Goal: Contribute content

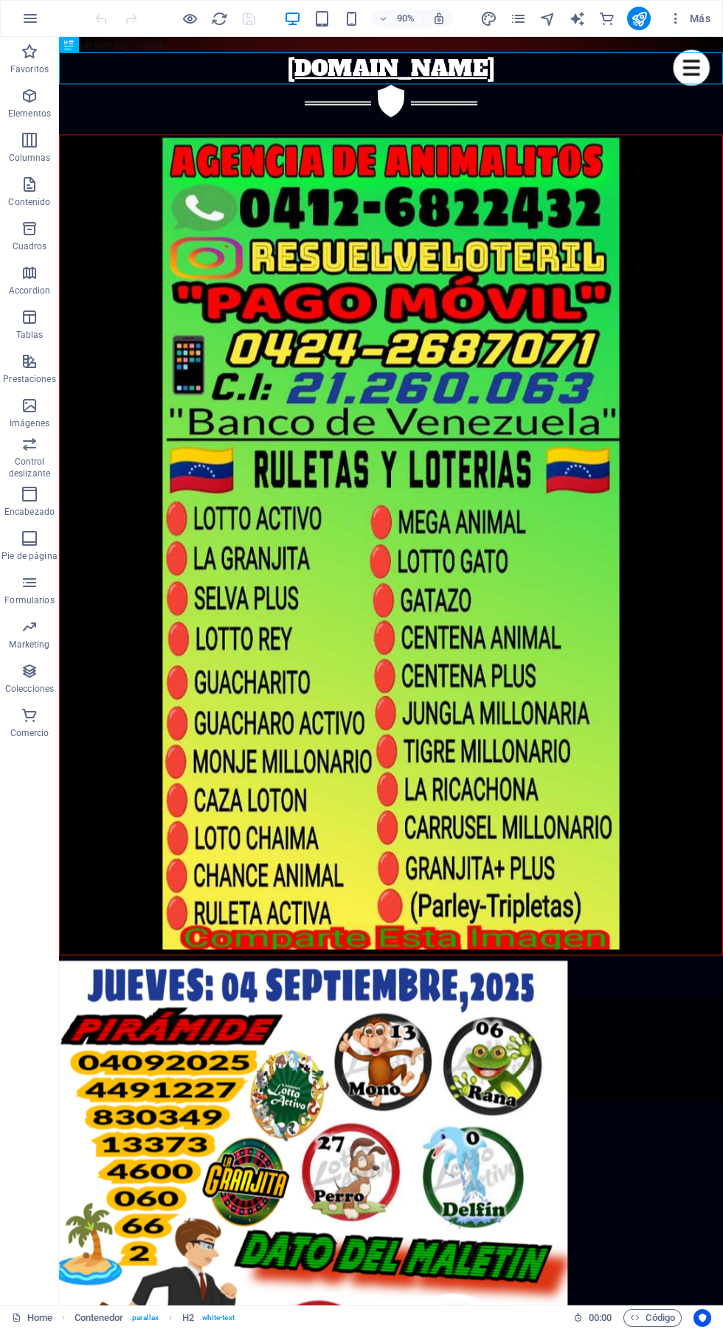
click at [676, 1063] on figure at bounding box center [427, 1354] width 737 height 582
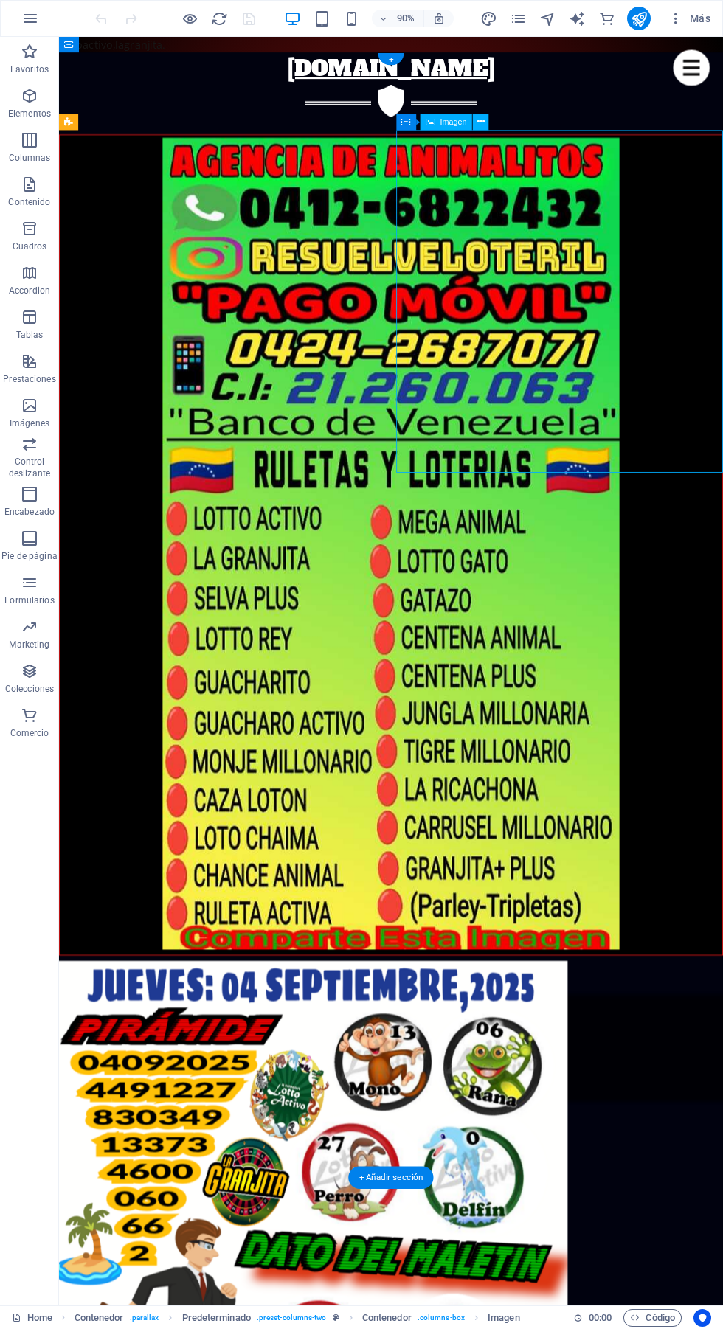
click at [487, 125] on button at bounding box center [481, 122] width 16 height 16
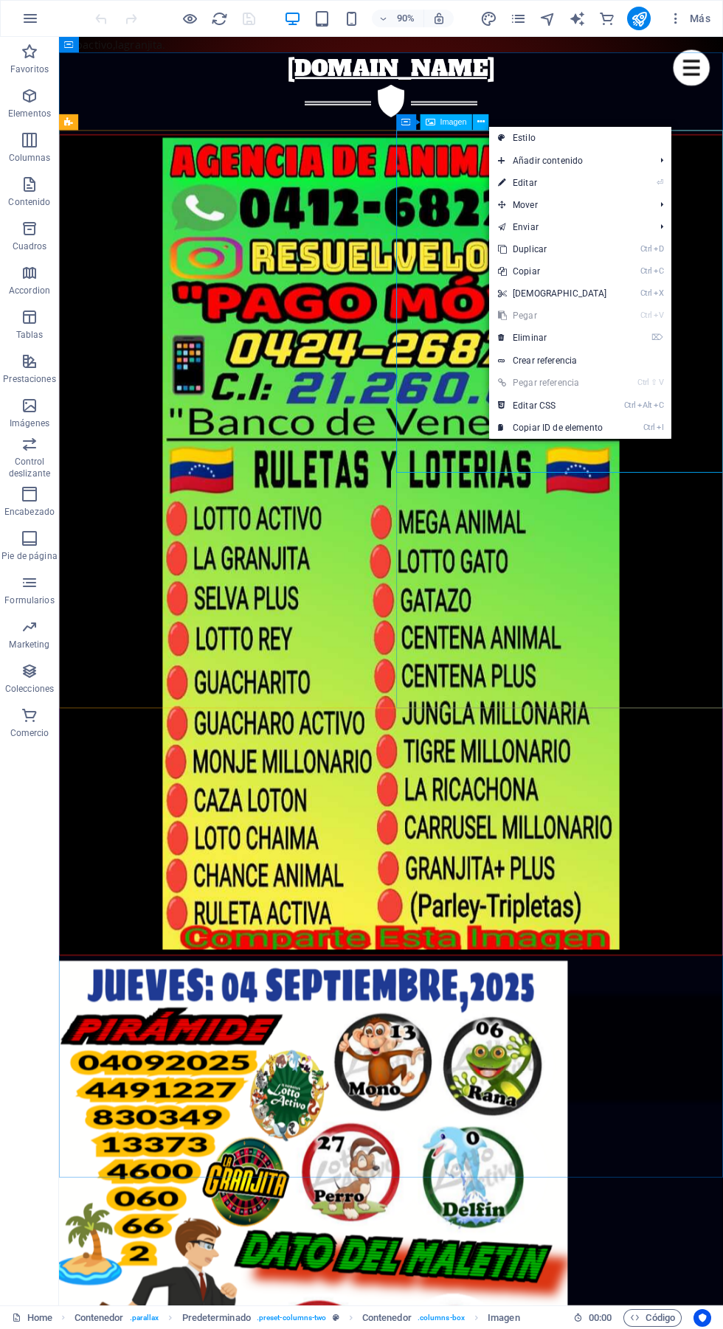
click at [568, 184] on link "⏎ Editar" at bounding box center [552, 183] width 127 height 22
select select "px"
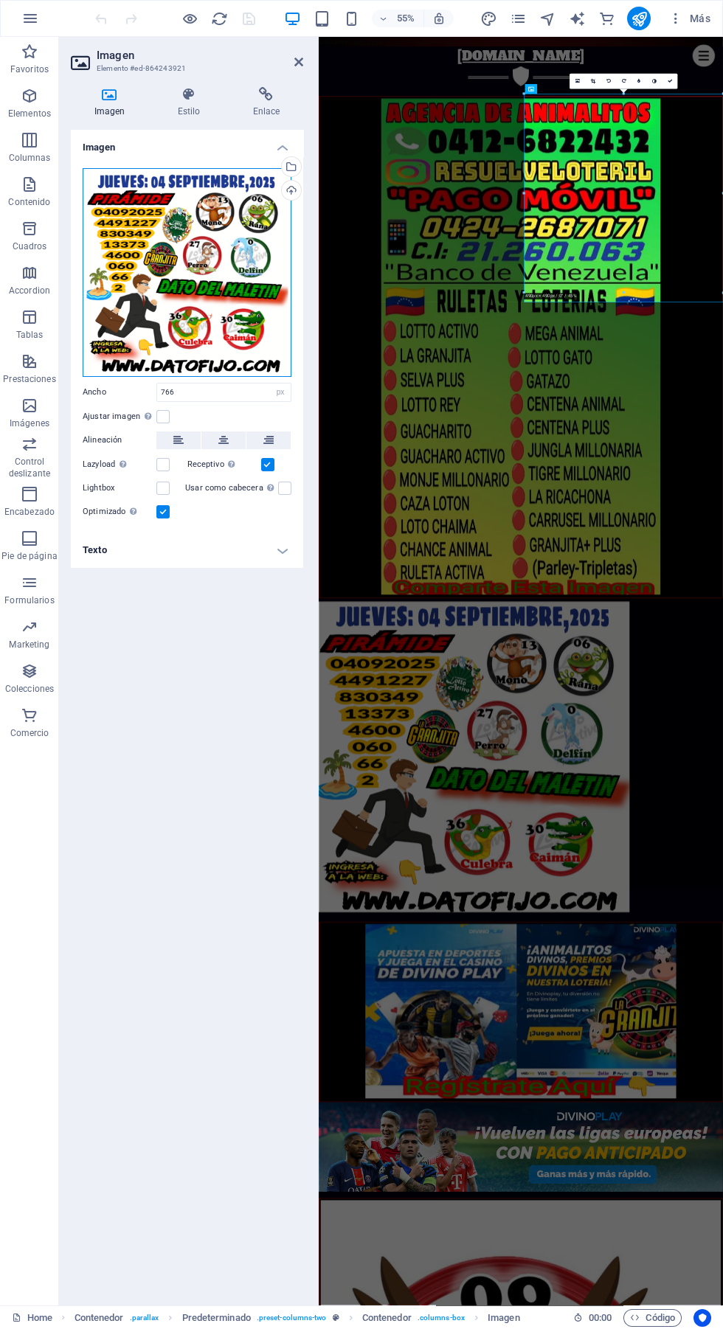
click at [234, 262] on div "Arrastra archivos aquí, haz clic para escoger archivos o selecciona archivos de…" at bounding box center [187, 272] width 209 height 209
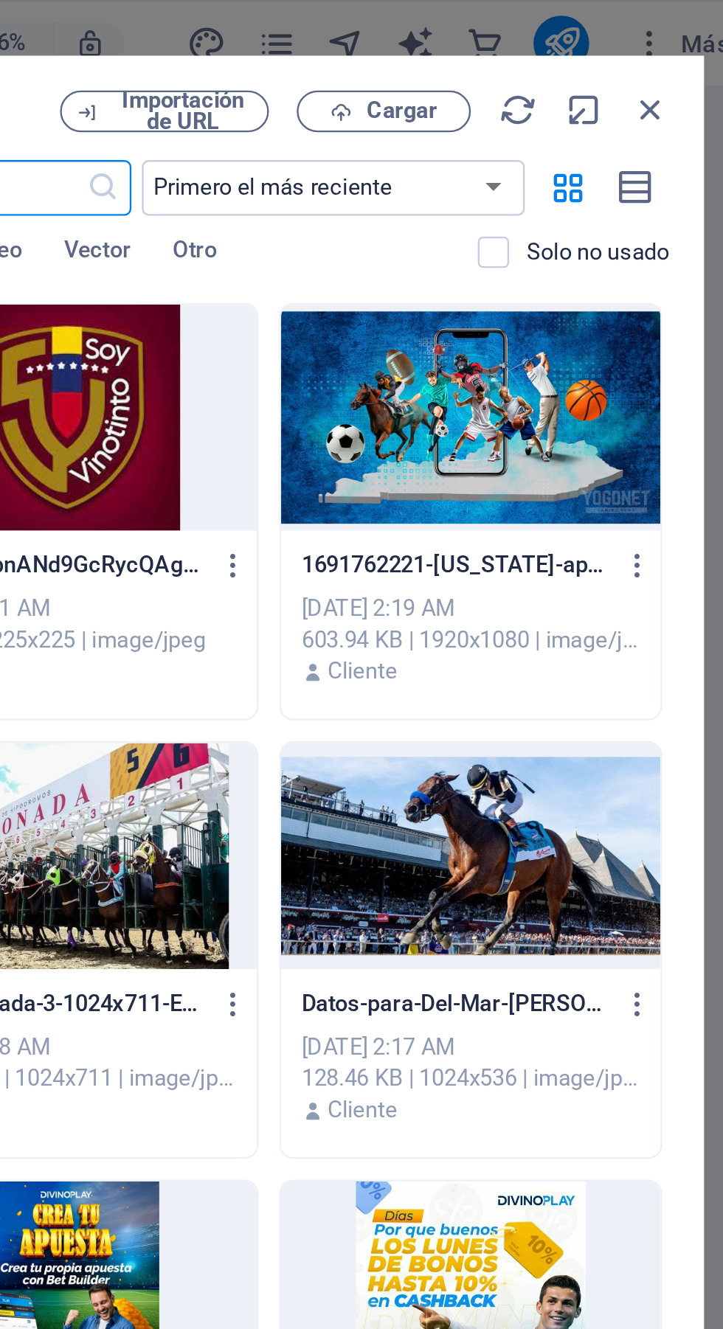
click at [580, 45] on span "Cargar" at bounding box center [571, 47] width 30 height 9
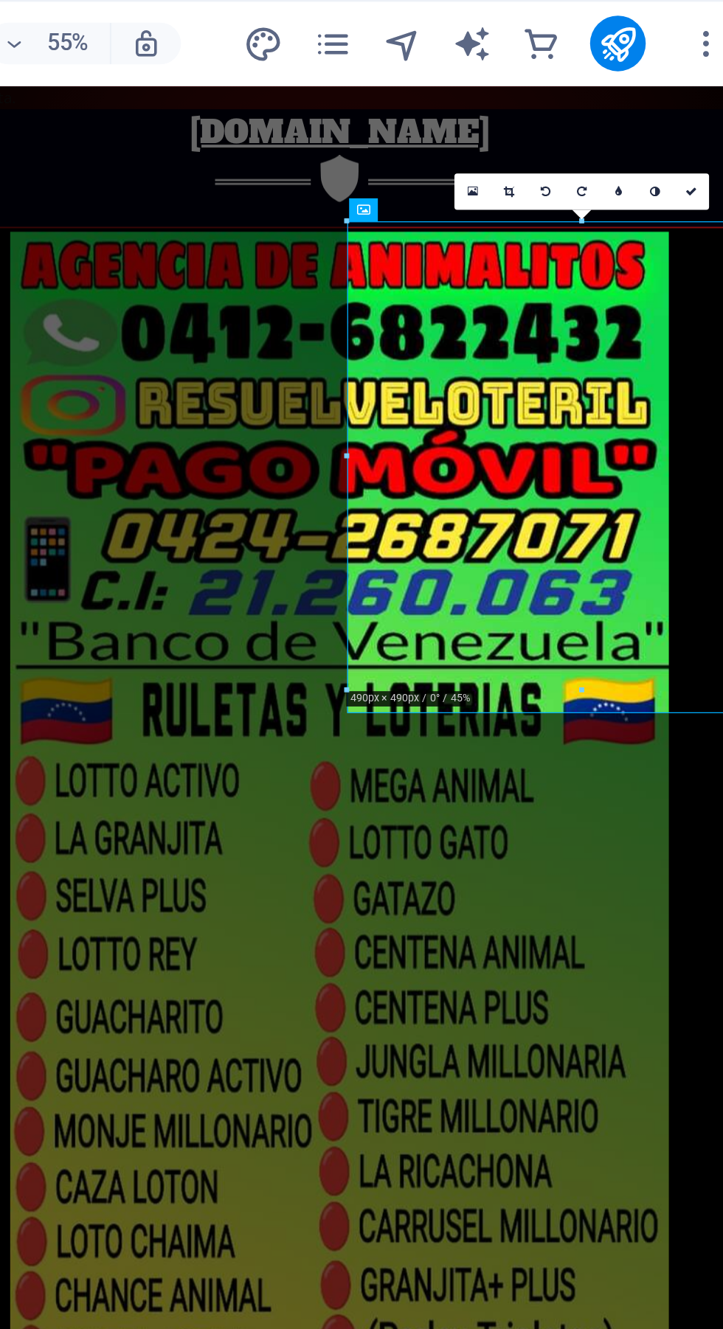
click at [667, 77] on link at bounding box center [668, 81] width 15 height 15
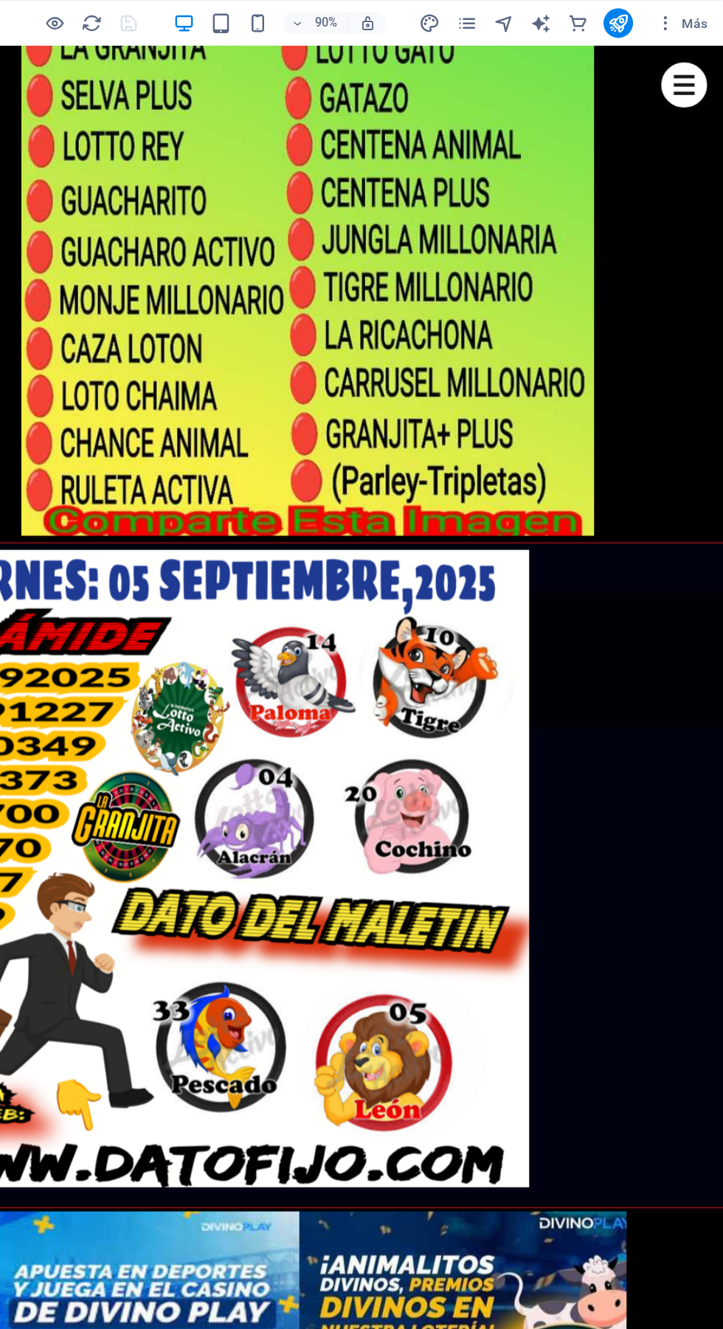
scroll to position [665, 0]
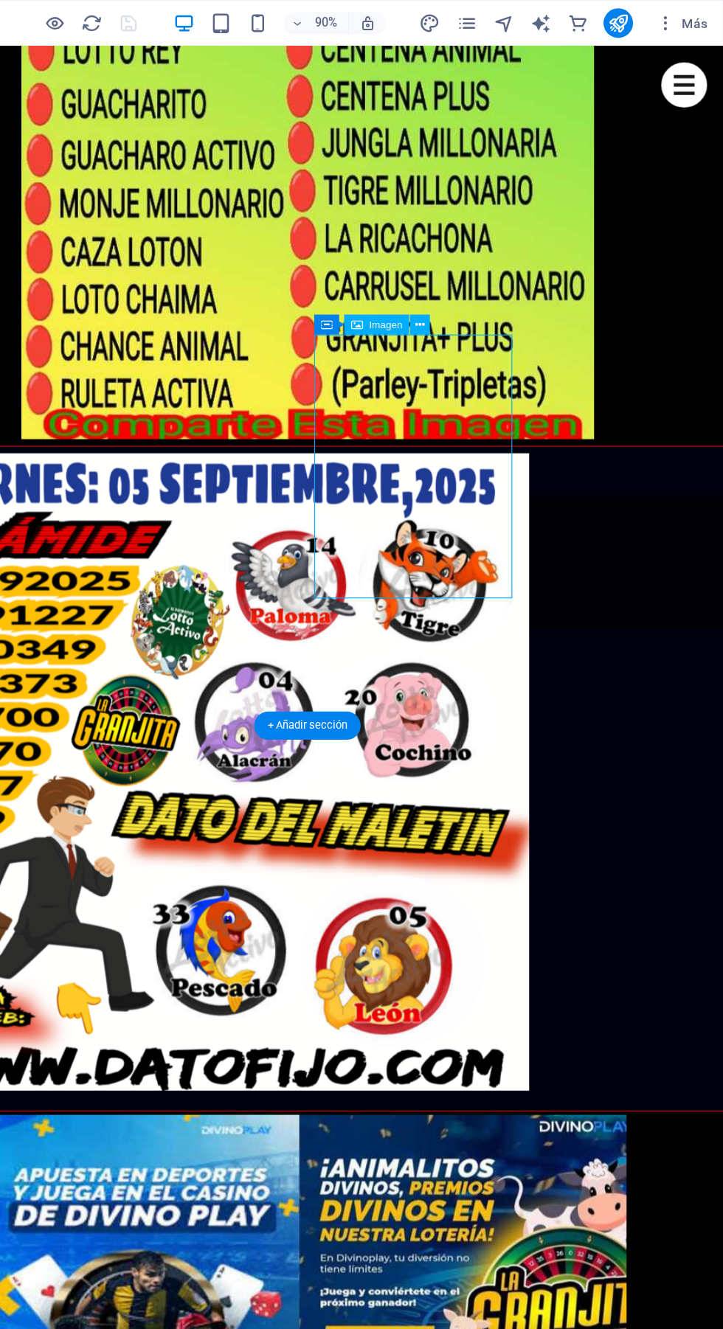
click at [479, 255] on icon at bounding box center [480, 259] width 7 height 14
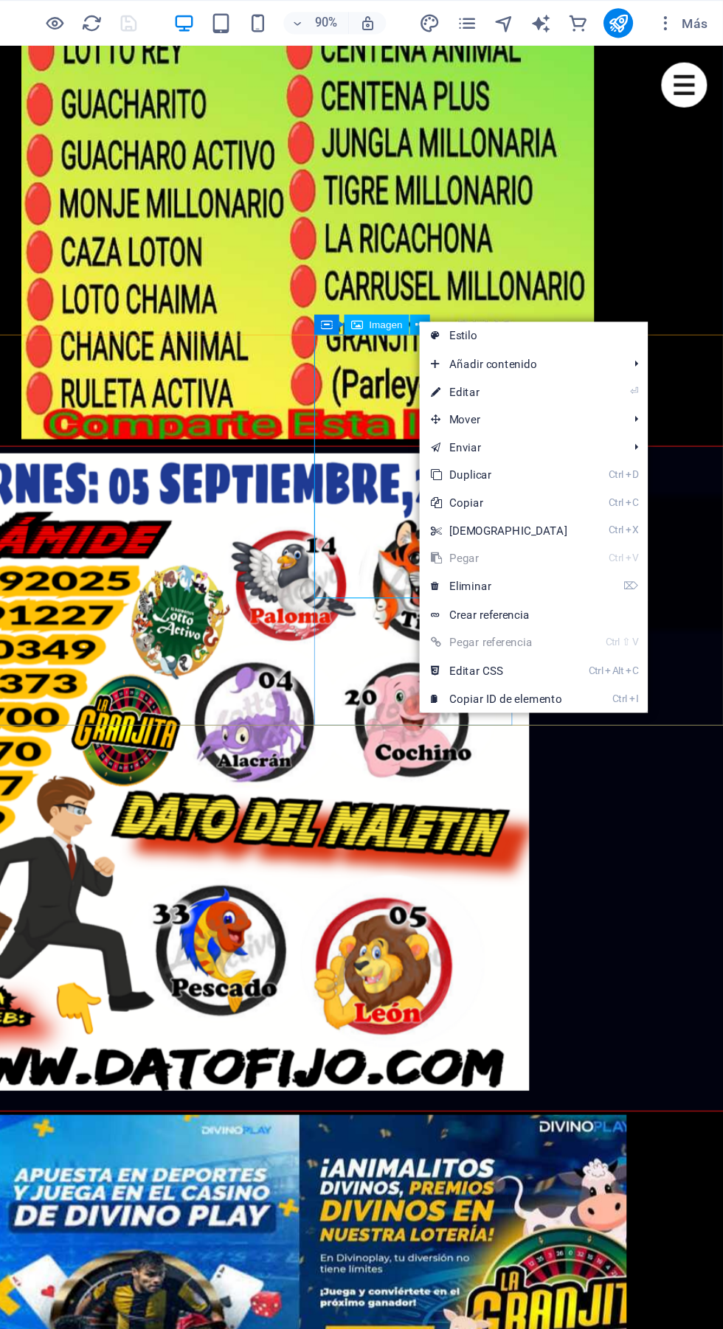
click at [559, 308] on link "⏎ Editar" at bounding box center [543, 313] width 127 height 22
select select "%"
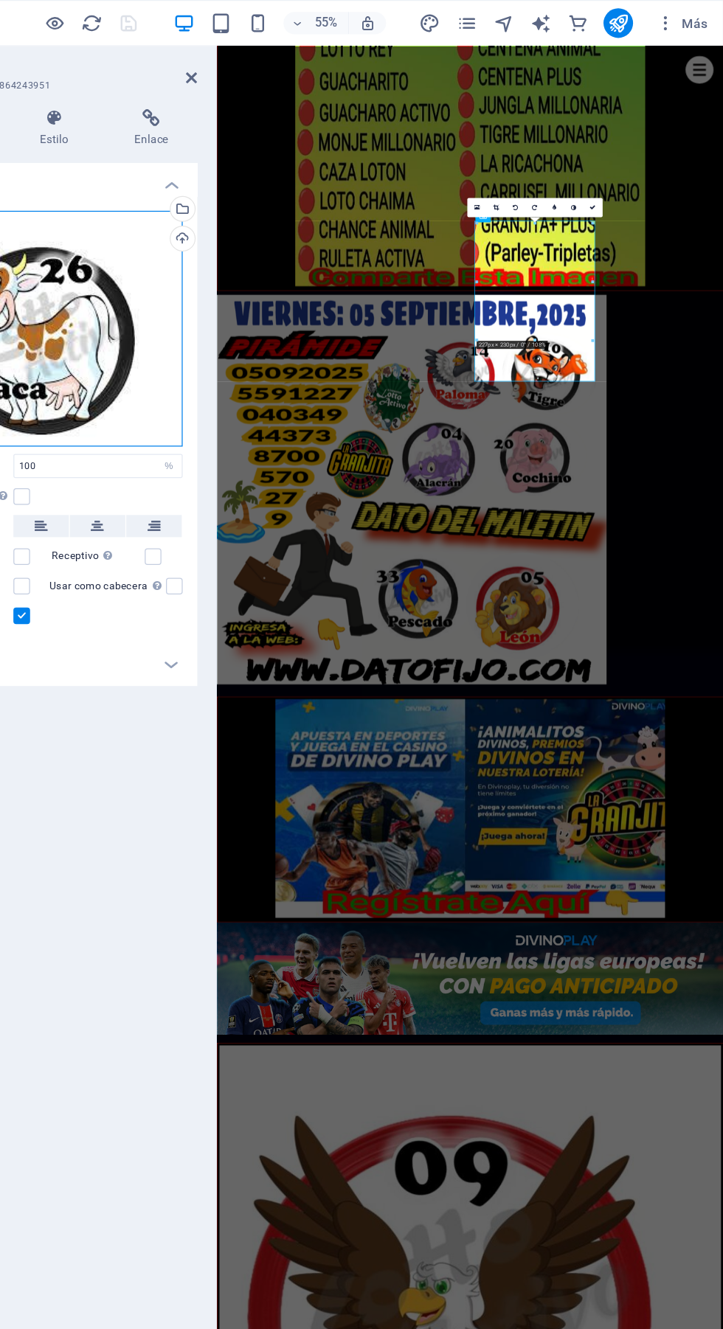
click at [217, 259] on div "Arrastra archivos aquí, haz clic para escoger archivos o selecciona archivos de…" at bounding box center [187, 262] width 209 height 188
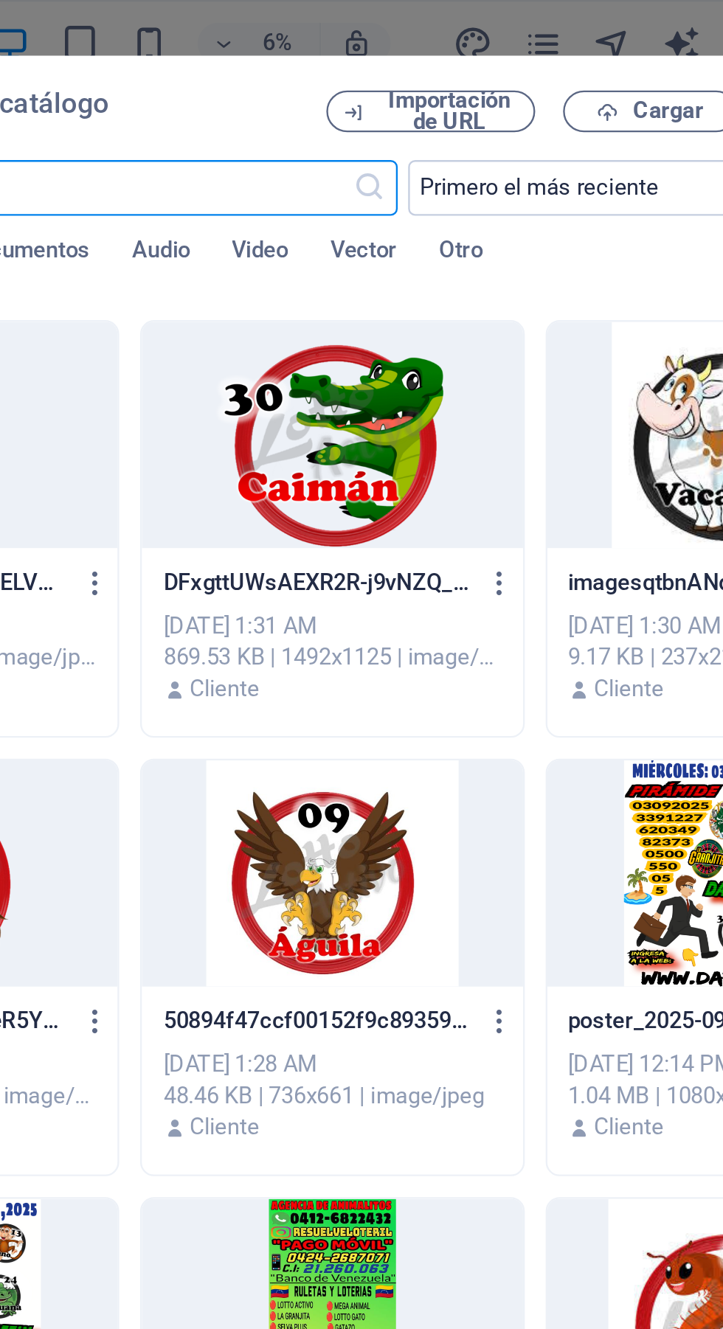
scroll to position [922, 0]
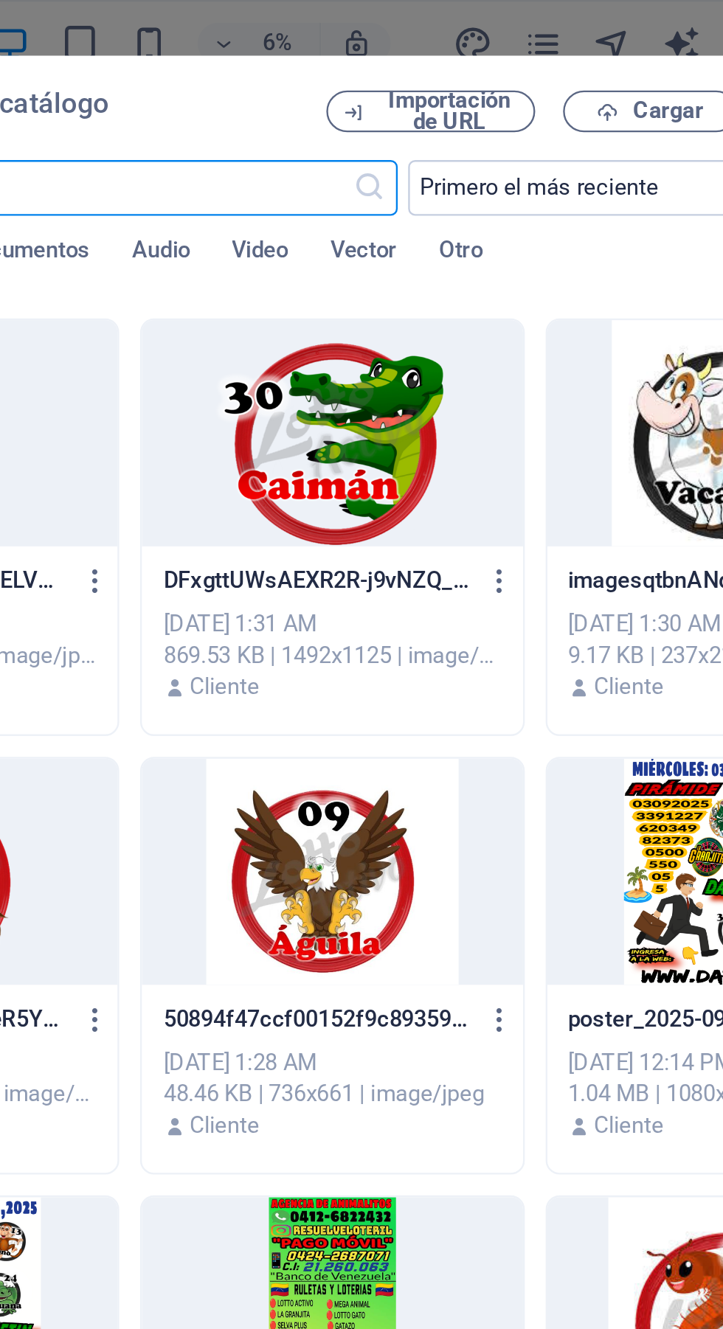
click at [442, 198] on div at bounding box center [428, 184] width 161 height 96
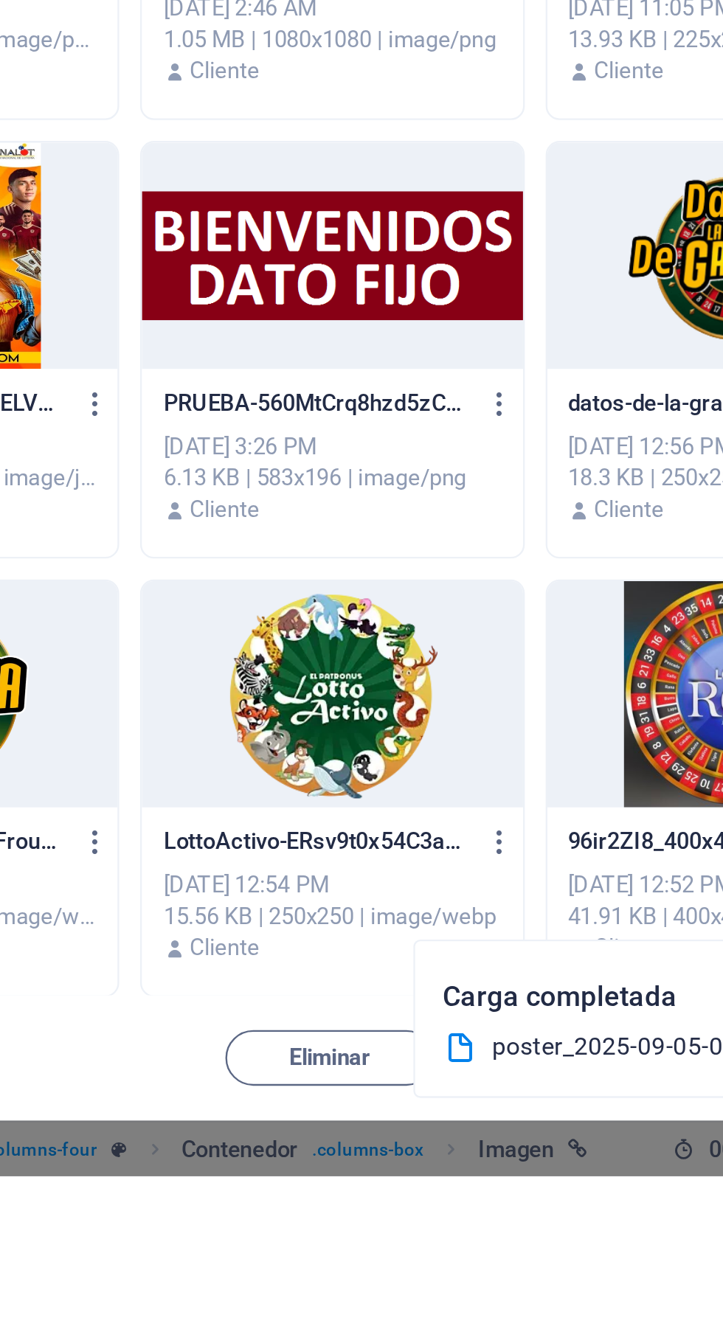
scroll to position [4143, 0]
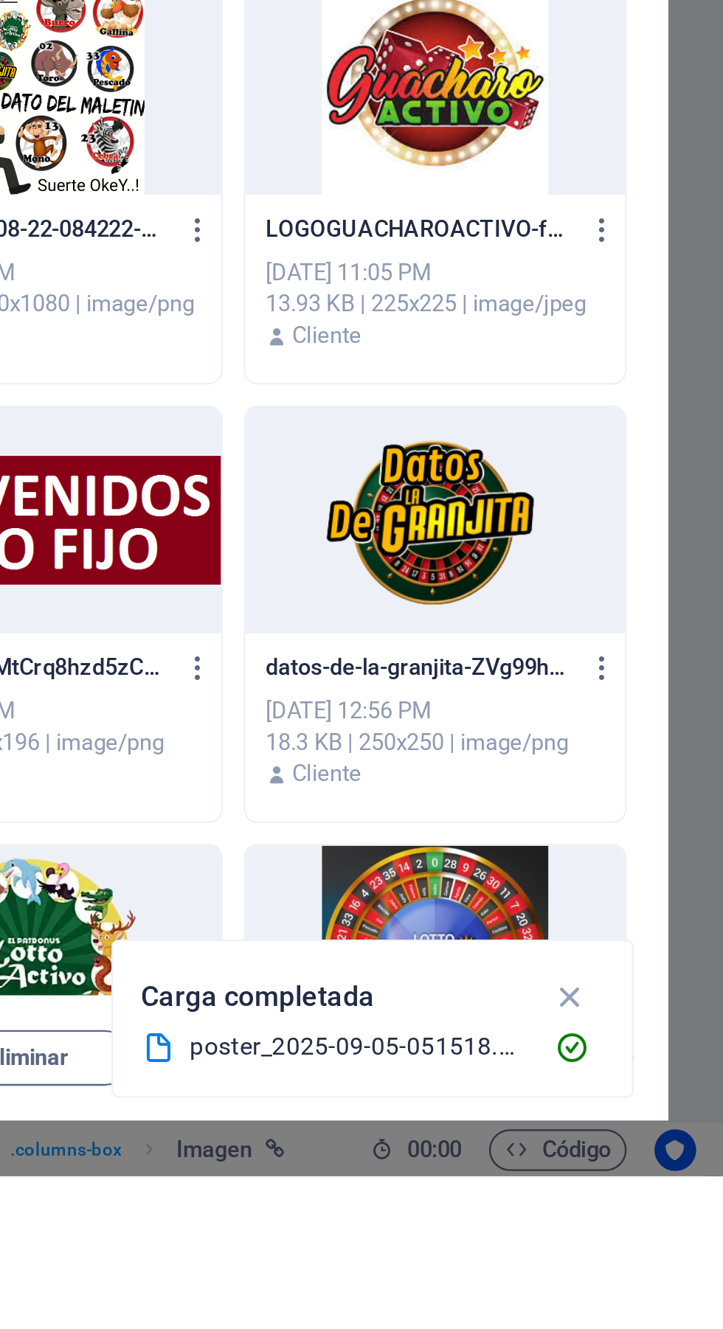
click at [663, 1261] on icon "button" at bounding box center [657, 1253] width 17 height 16
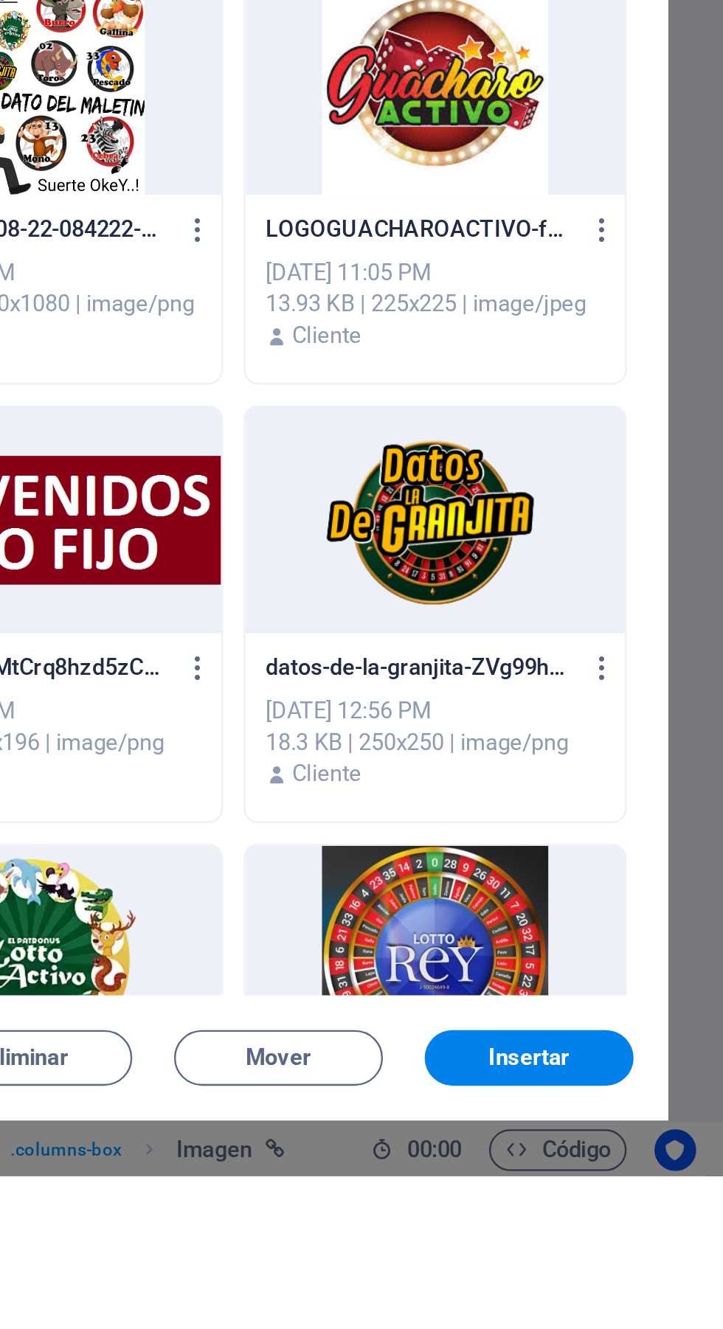
click at [664, 1283] on span "Insertar" at bounding box center [640, 1278] width 77 height 9
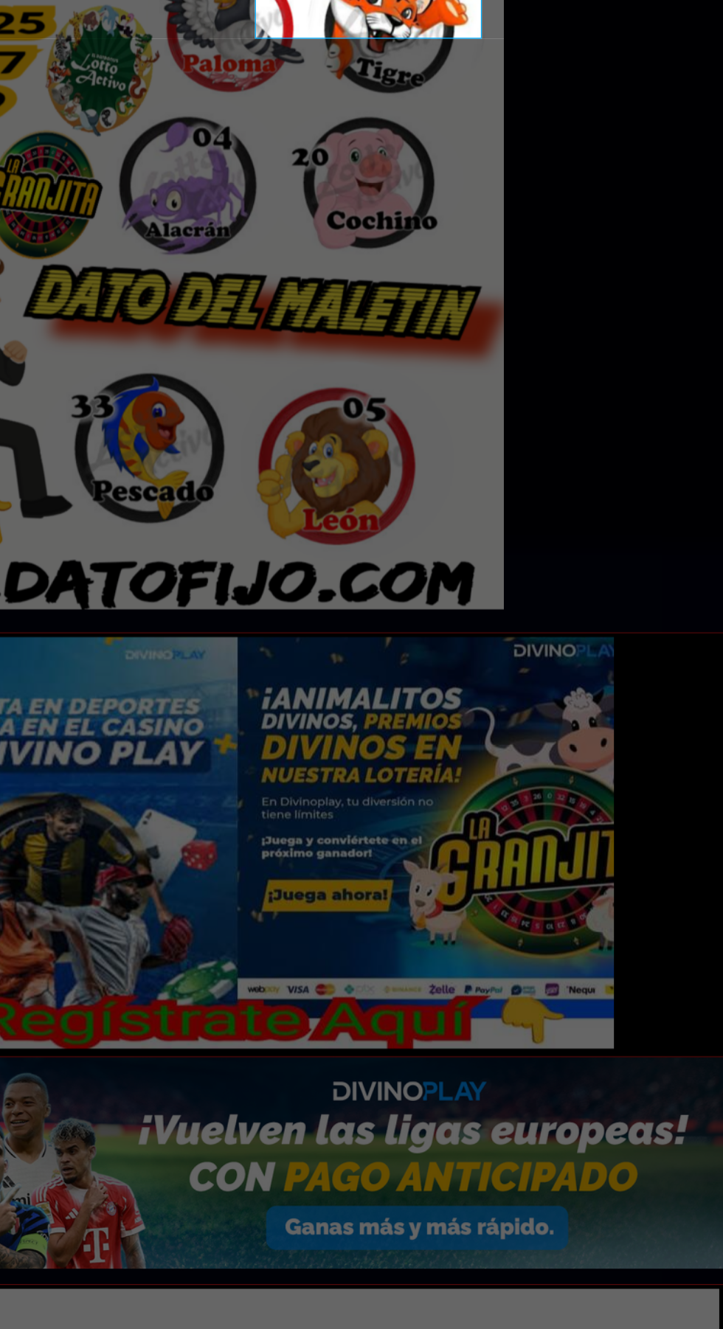
scroll to position [0, 0]
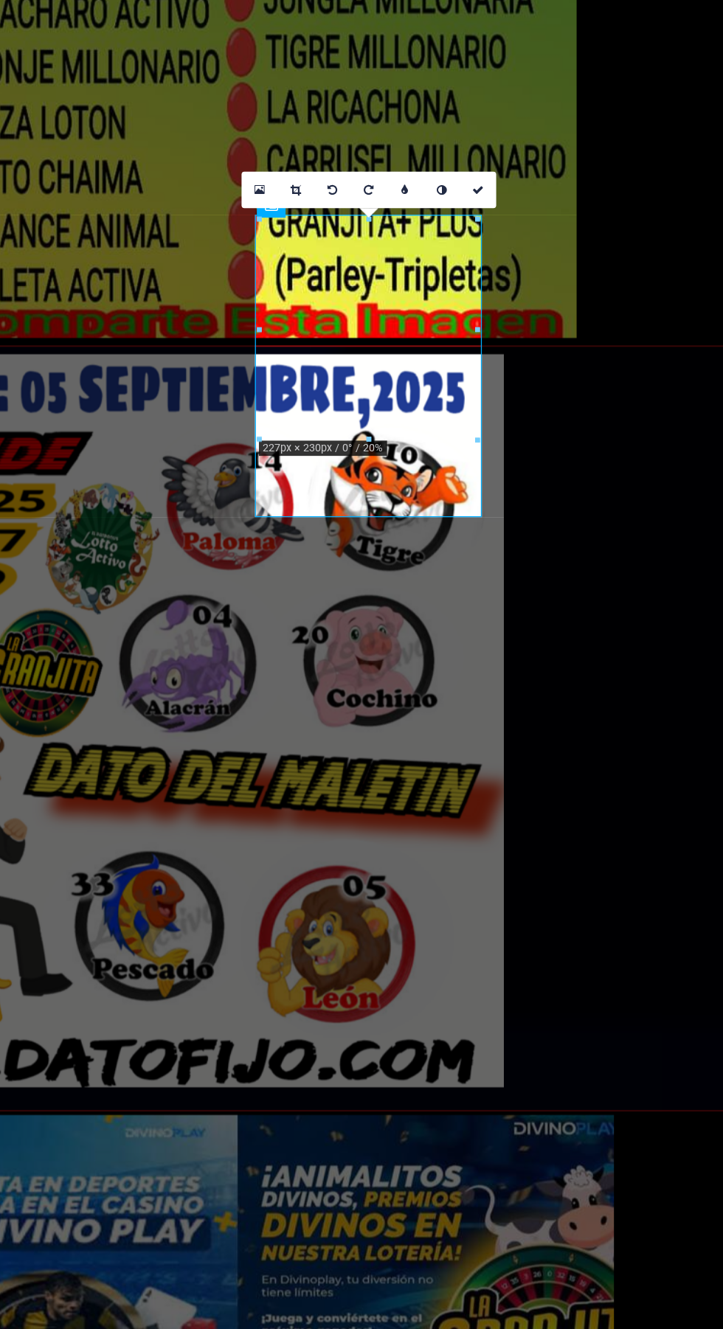
click at [625, 532] on link at bounding box center [618, 531] width 15 height 15
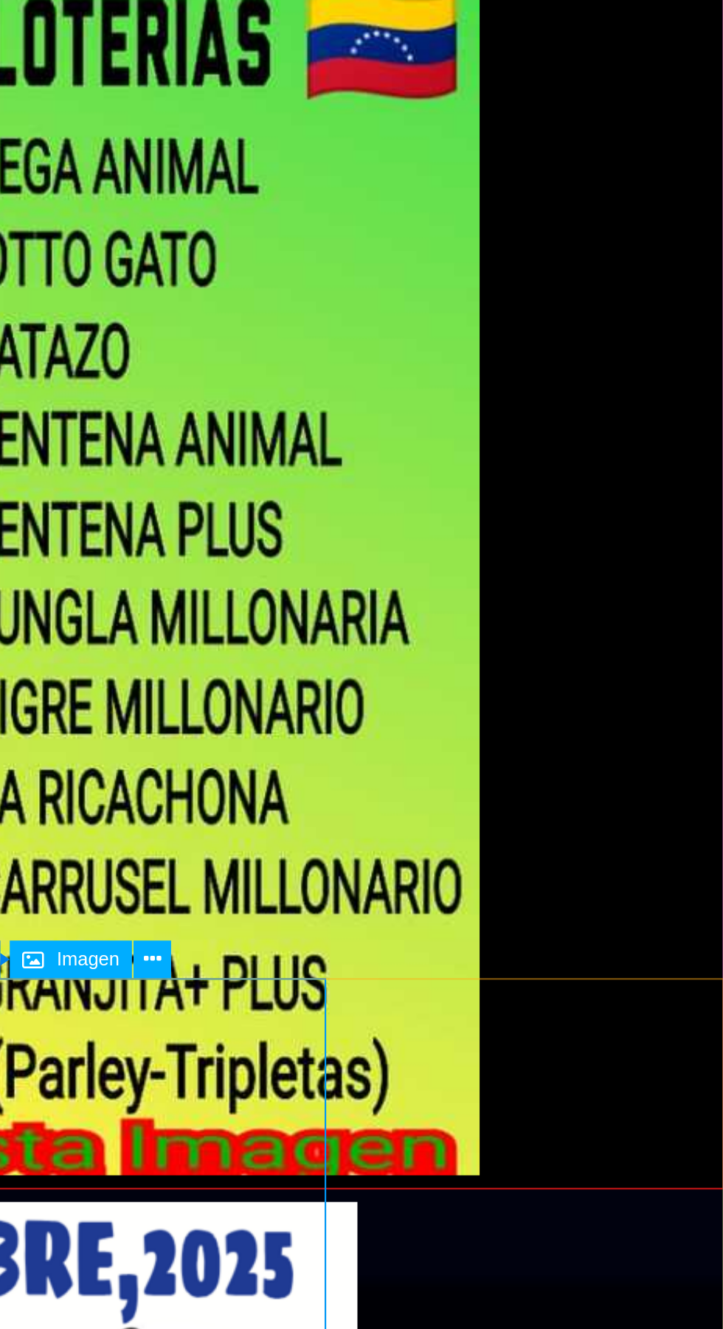
click at [480, 861] on icon at bounding box center [480, 858] width 7 height 14
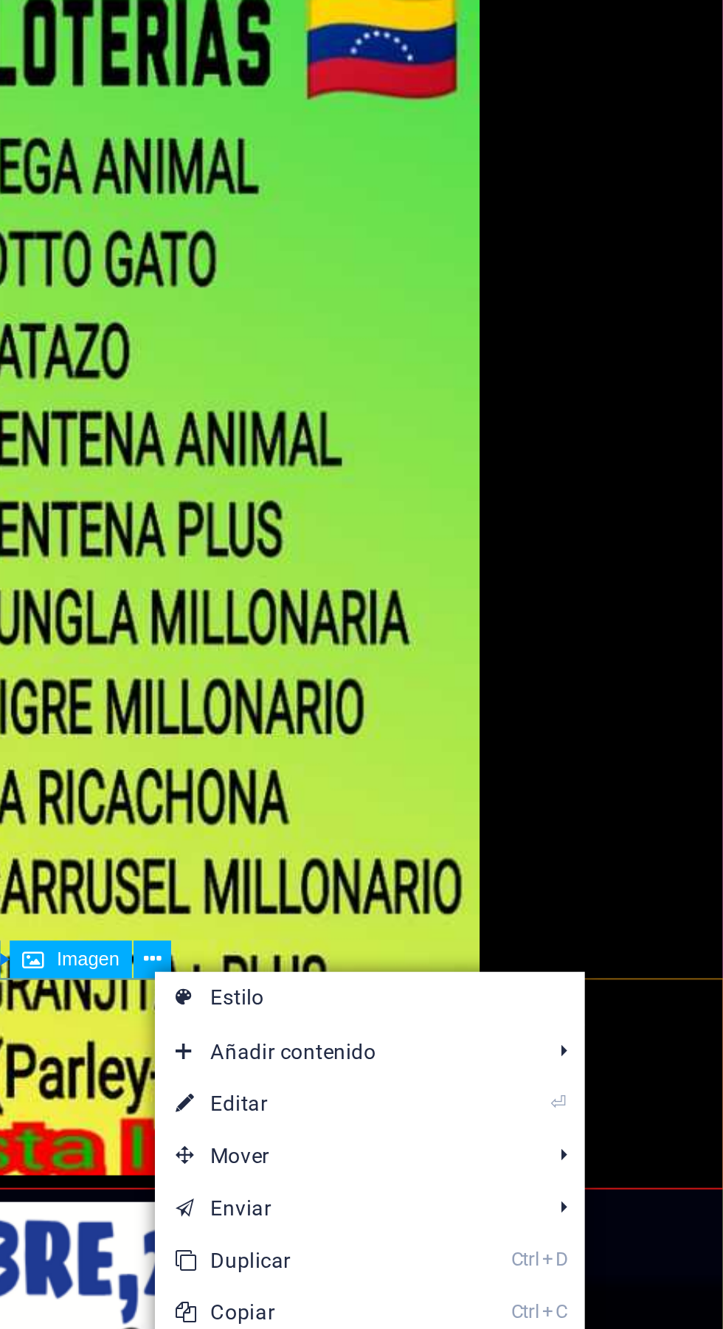
click at [544, 919] on link "⏎ Editar" at bounding box center [544, 919] width 127 height 22
select select "%"
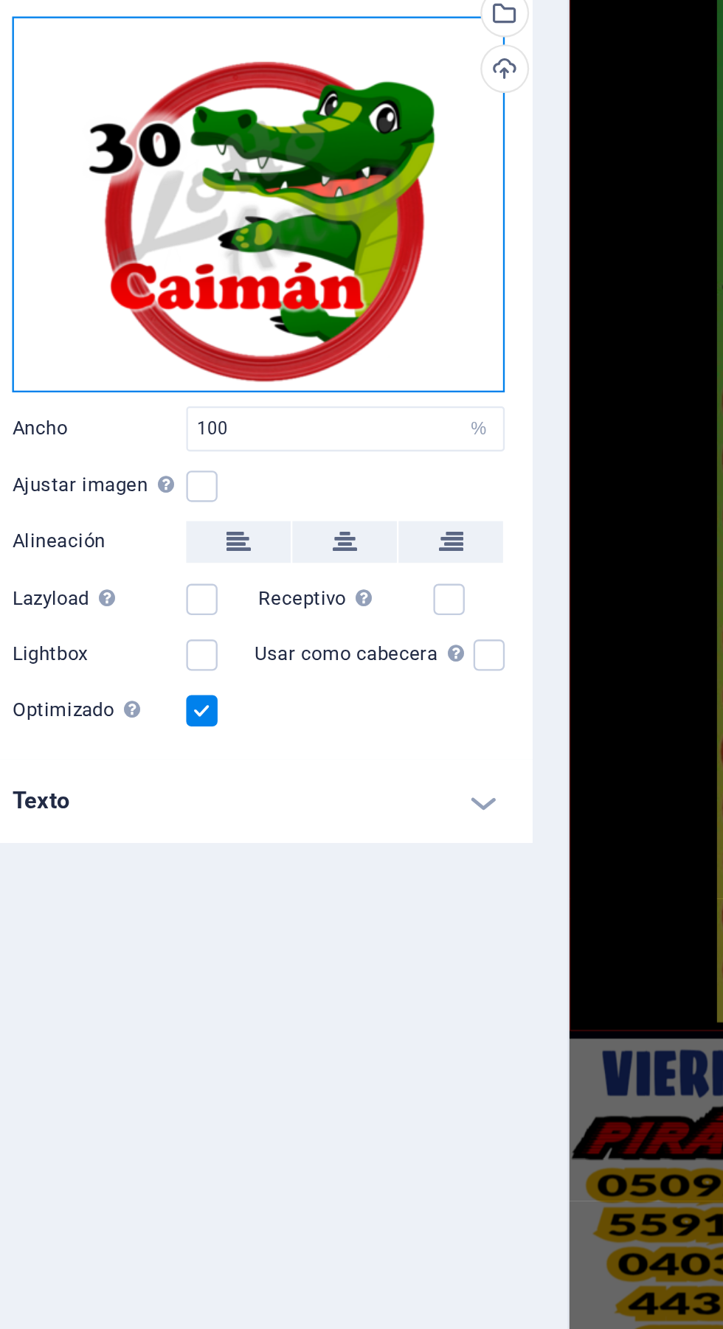
click at [197, 266] on div "Arrastra archivos aquí, haz clic para escoger archivos o selecciona archivos de…" at bounding box center [187, 247] width 209 height 159
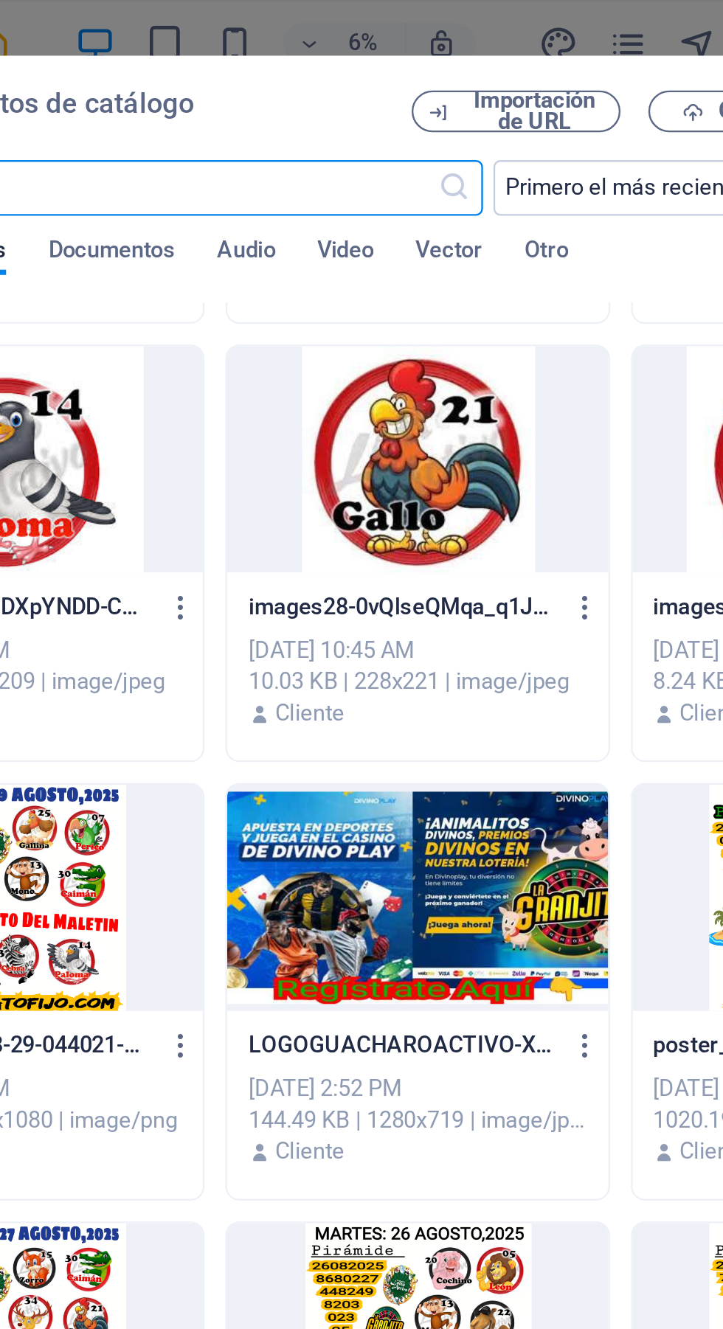
scroll to position [2570, 0]
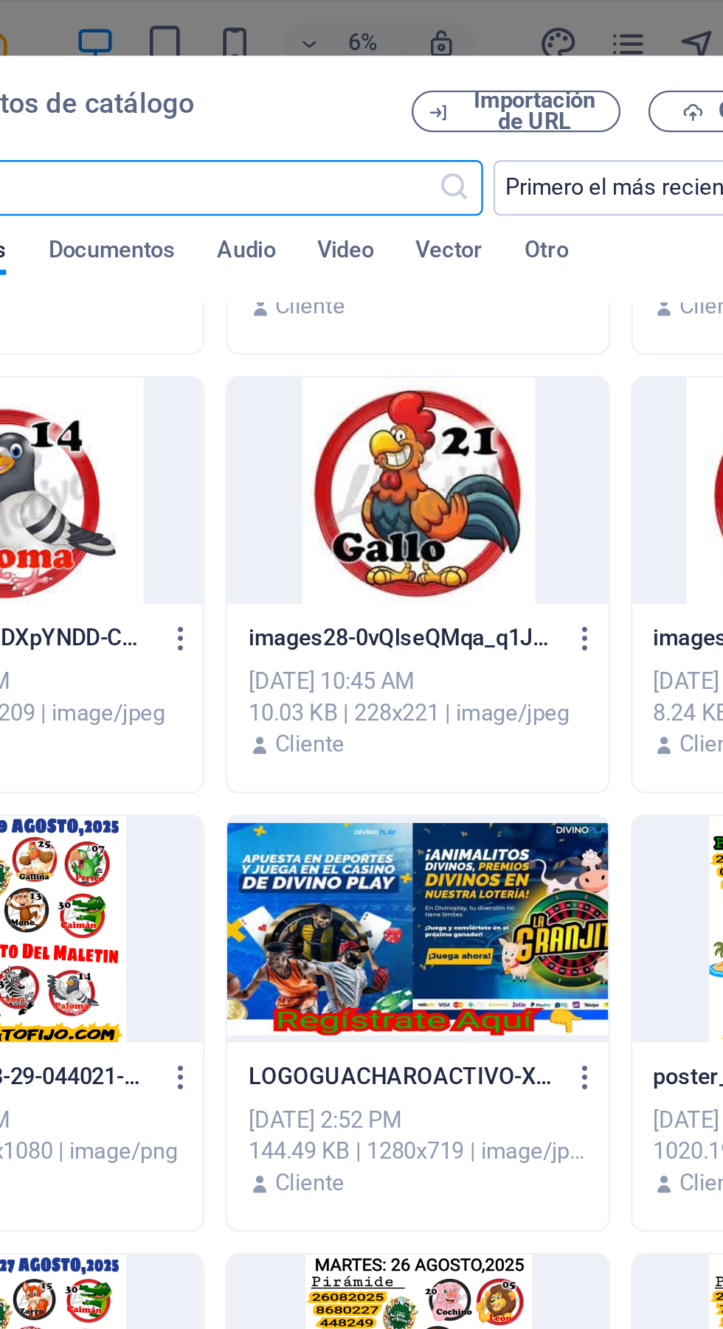
click at [433, 216] on div at bounding box center [428, 208] width 161 height 96
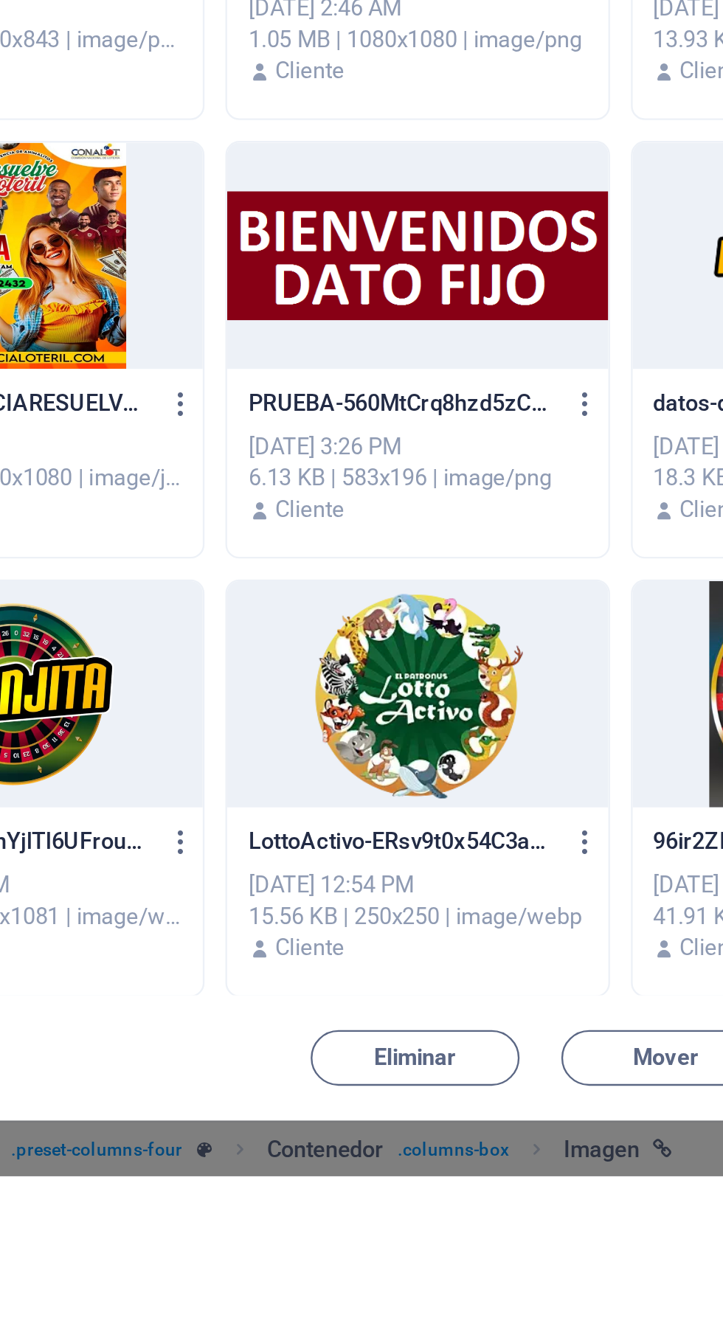
scroll to position [4143, 0]
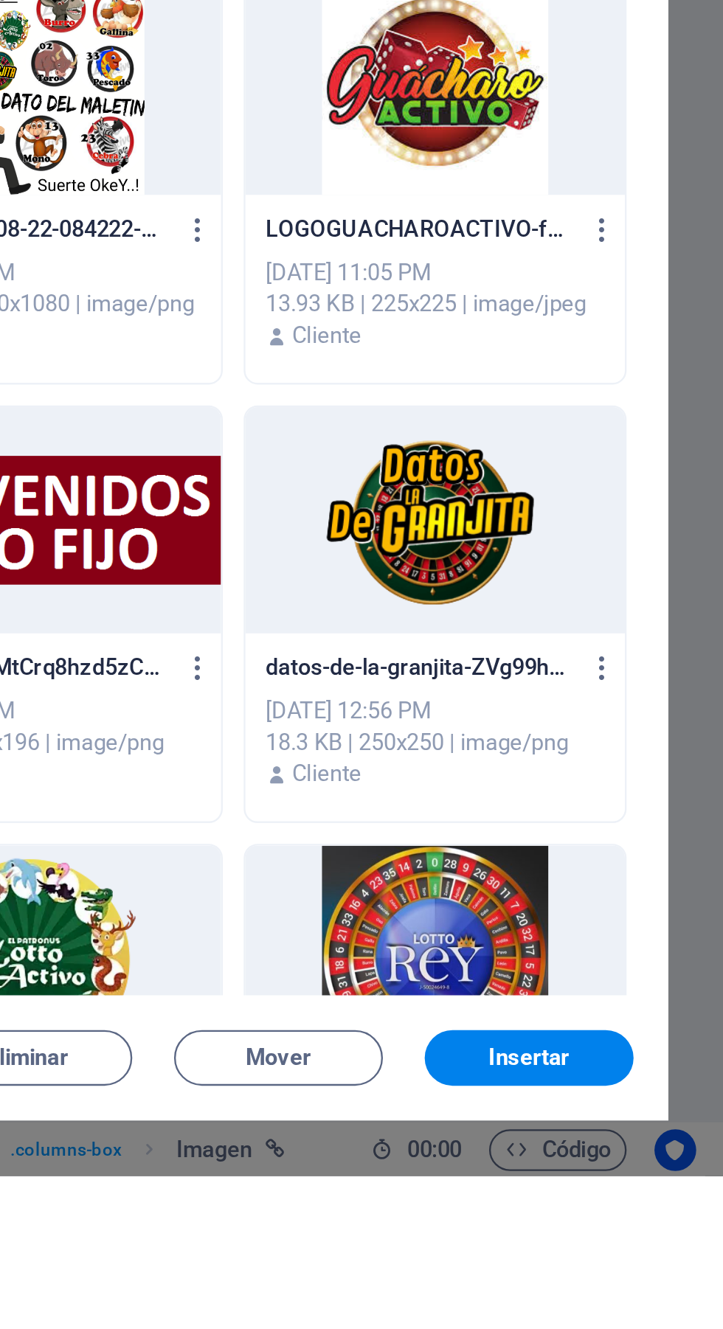
click at [664, 1290] on button "Insertar" at bounding box center [640, 1279] width 88 height 24
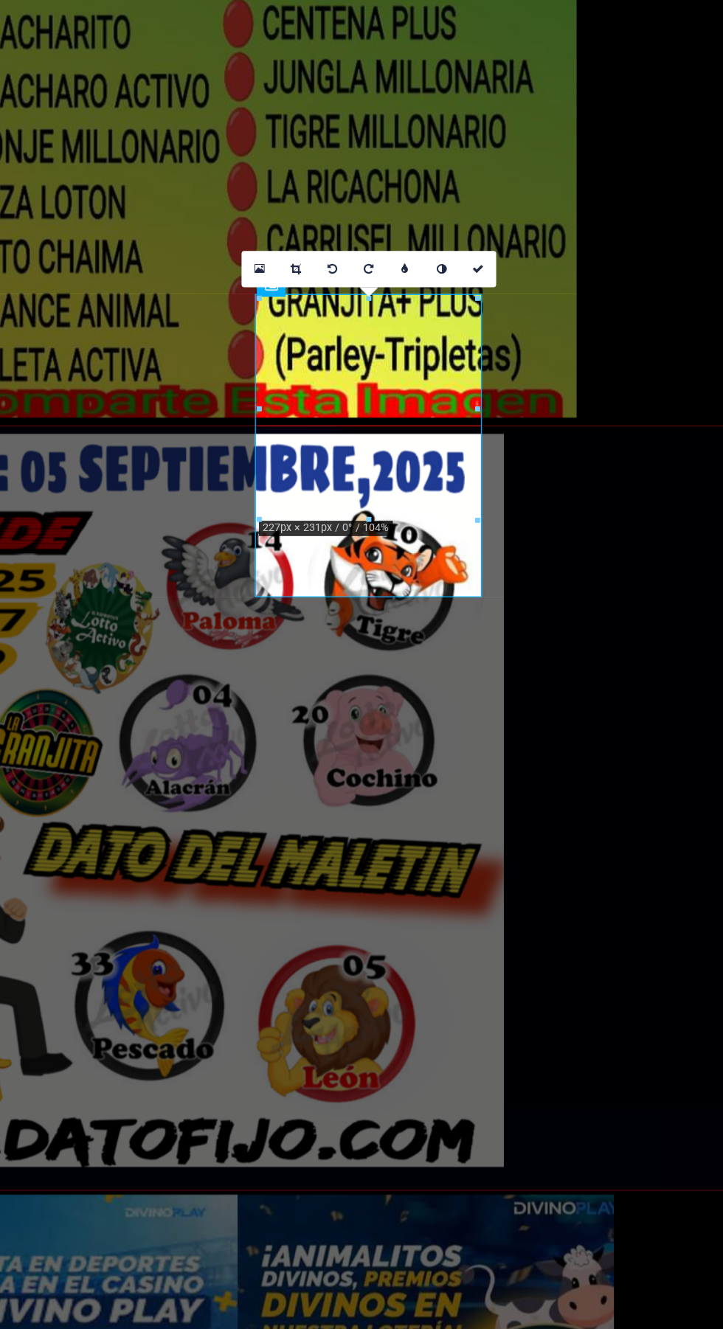
scroll to position [0, 0]
click at [618, 530] on icon at bounding box center [618, 531] width 5 height 5
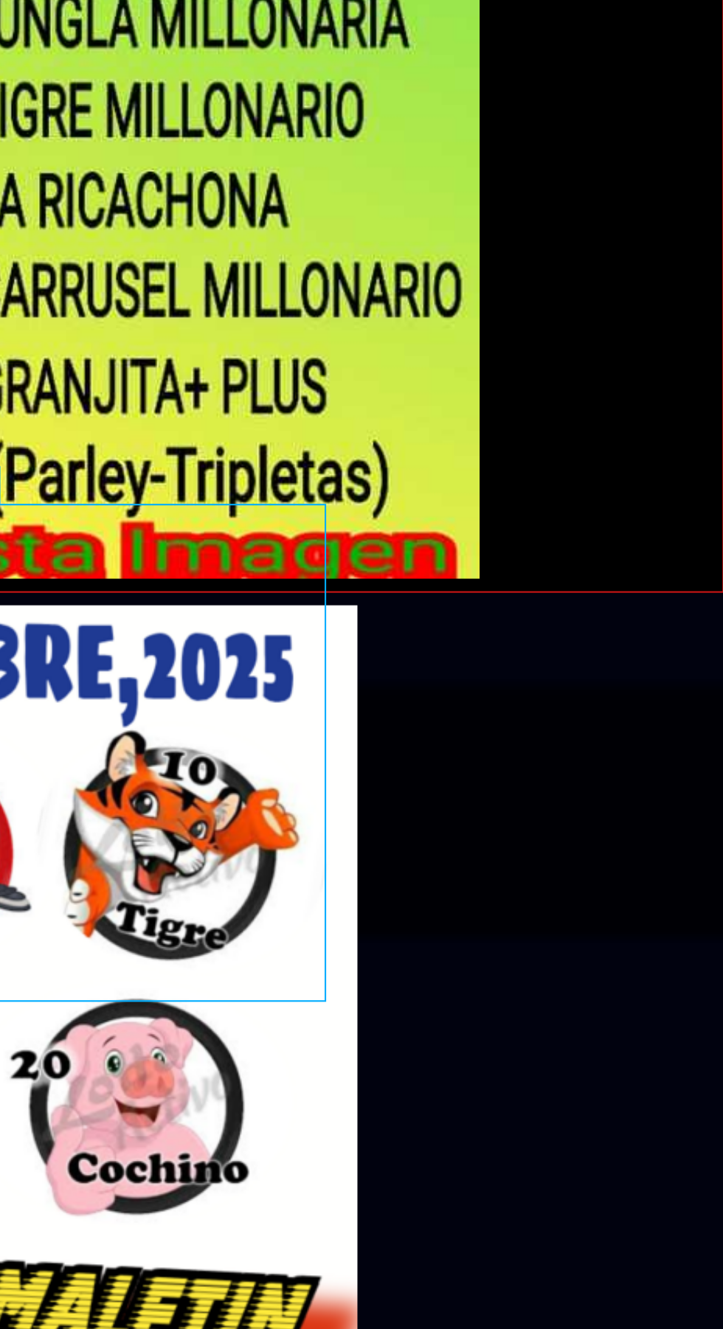
scroll to position [323, 0]
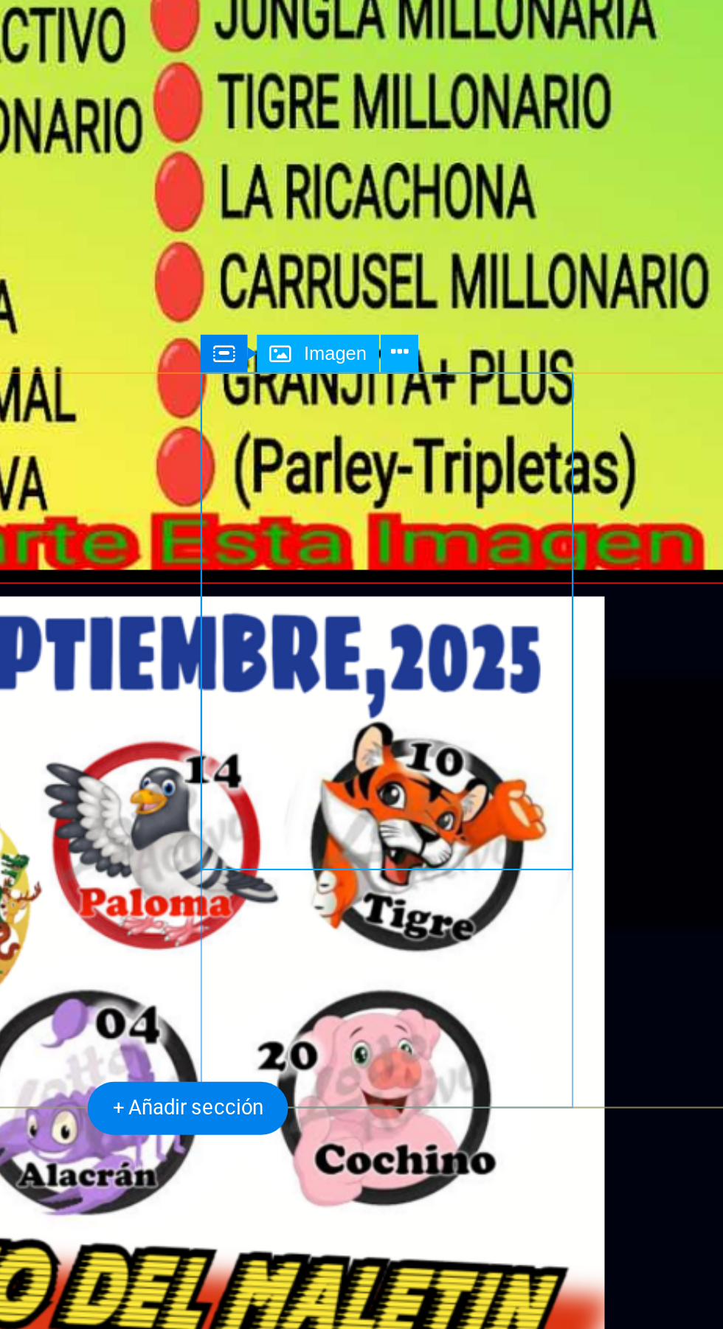
click at [482, 567] on icon at bounding box center [480, 567] width 7 height 14
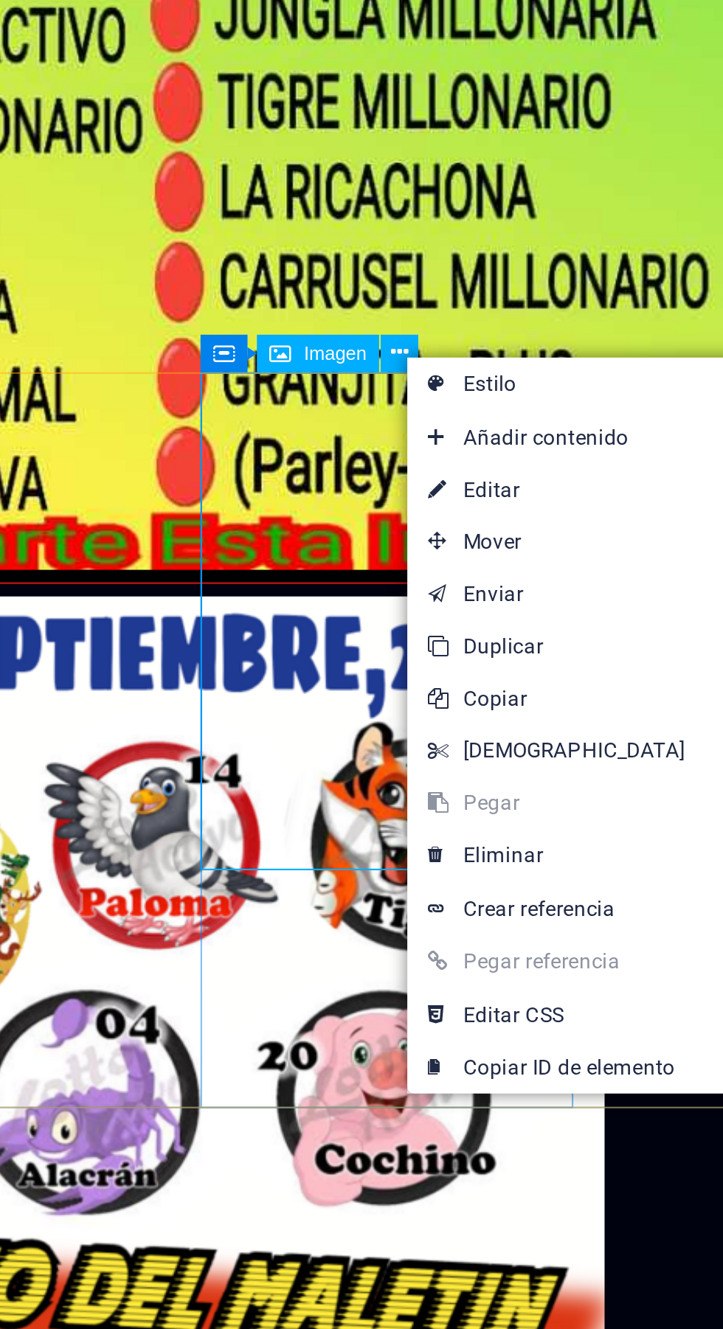
click at [533, 623] on link "⏎ Editar" at bounding box center [547, 624] width 127 height 22
select select "%"
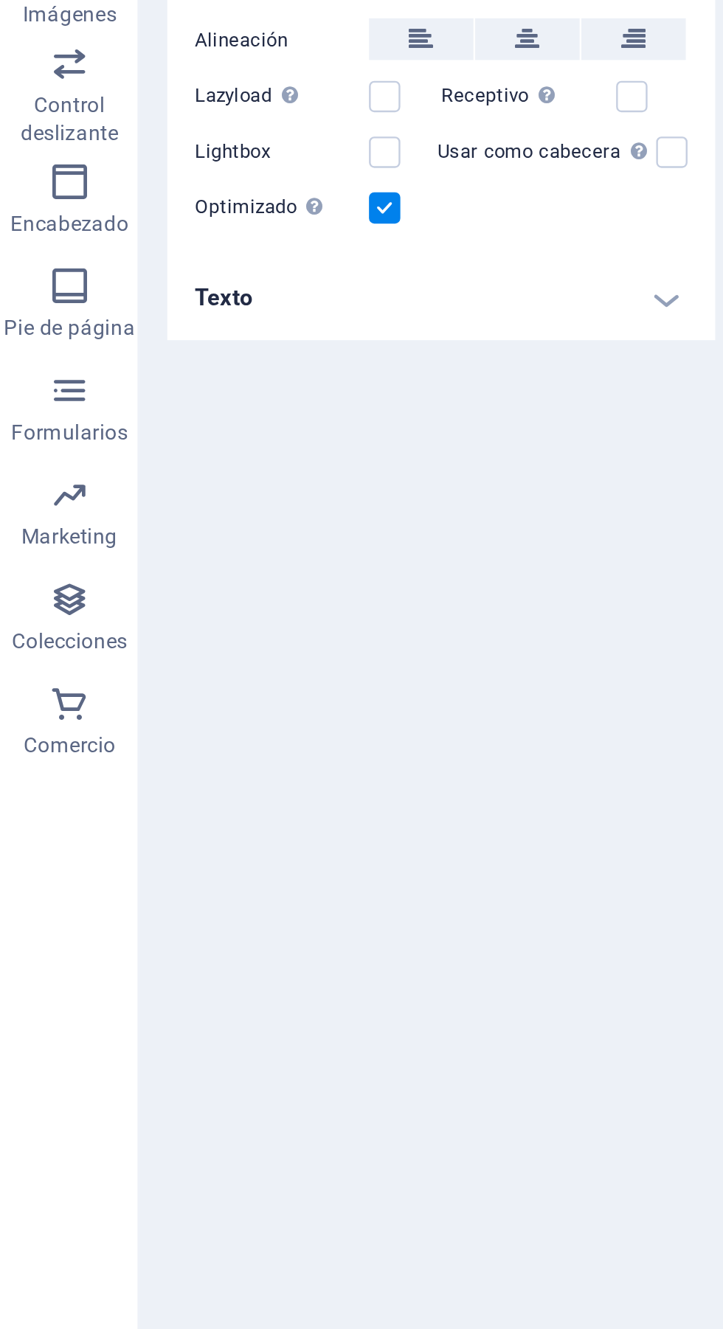
click at [275, 543] on h4 "Texto" at bounding box center [187, 543] width 232 height 35
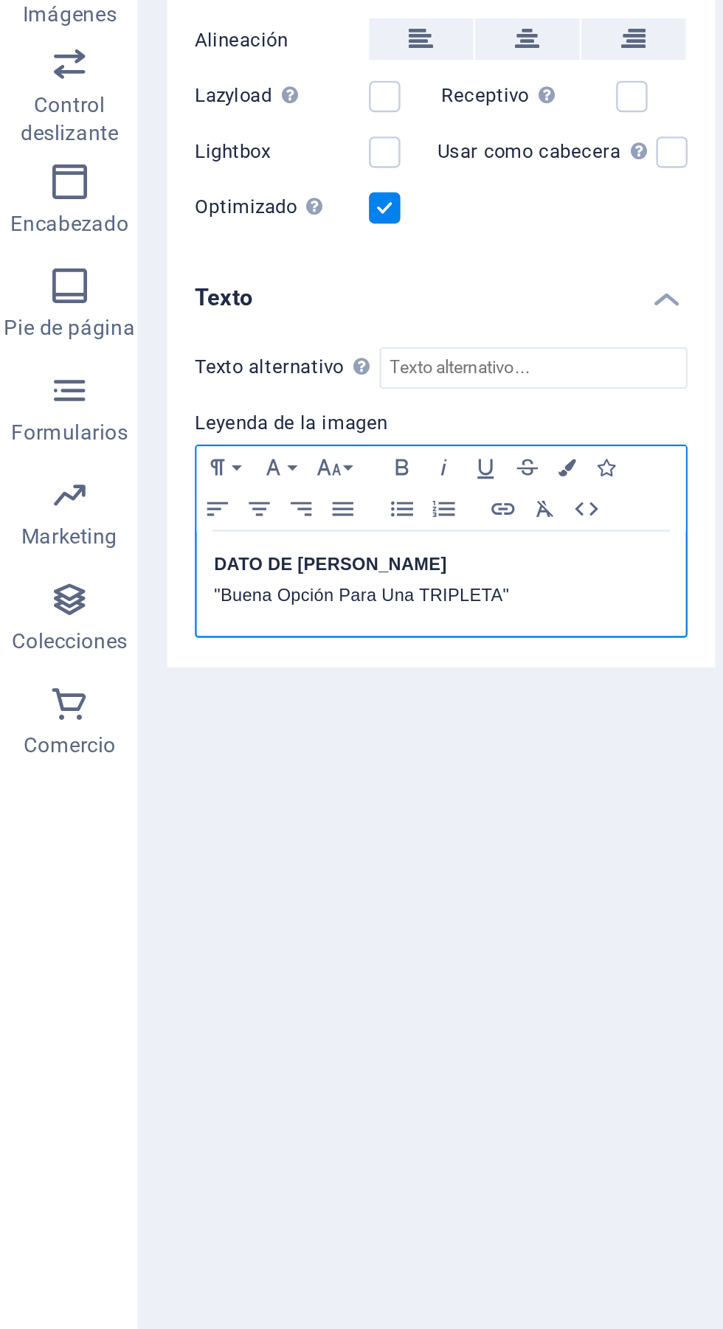
click at [121, 658] on strong "DATO DE [PERSON_NAME]" at bounding box center [140, 656] width 99 height 8
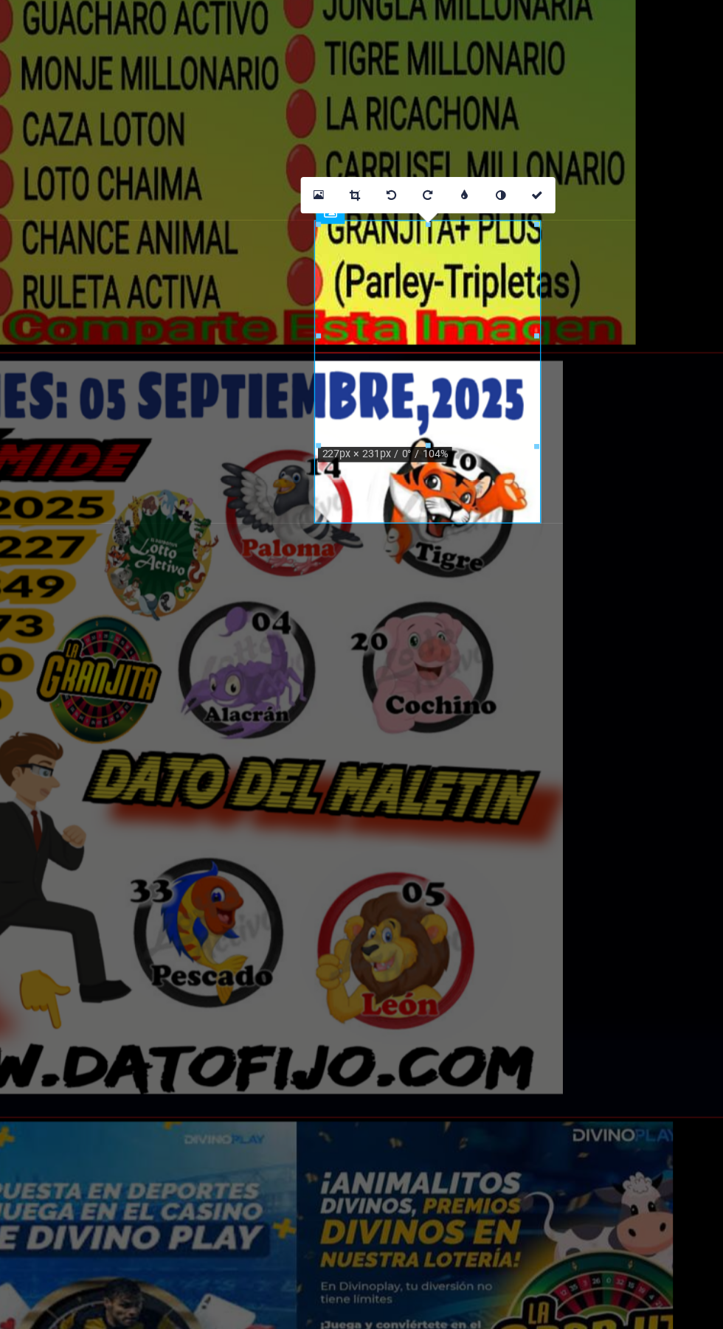
click at [618, 351] on icon at bounding box center [618, 353] width 5 height 5
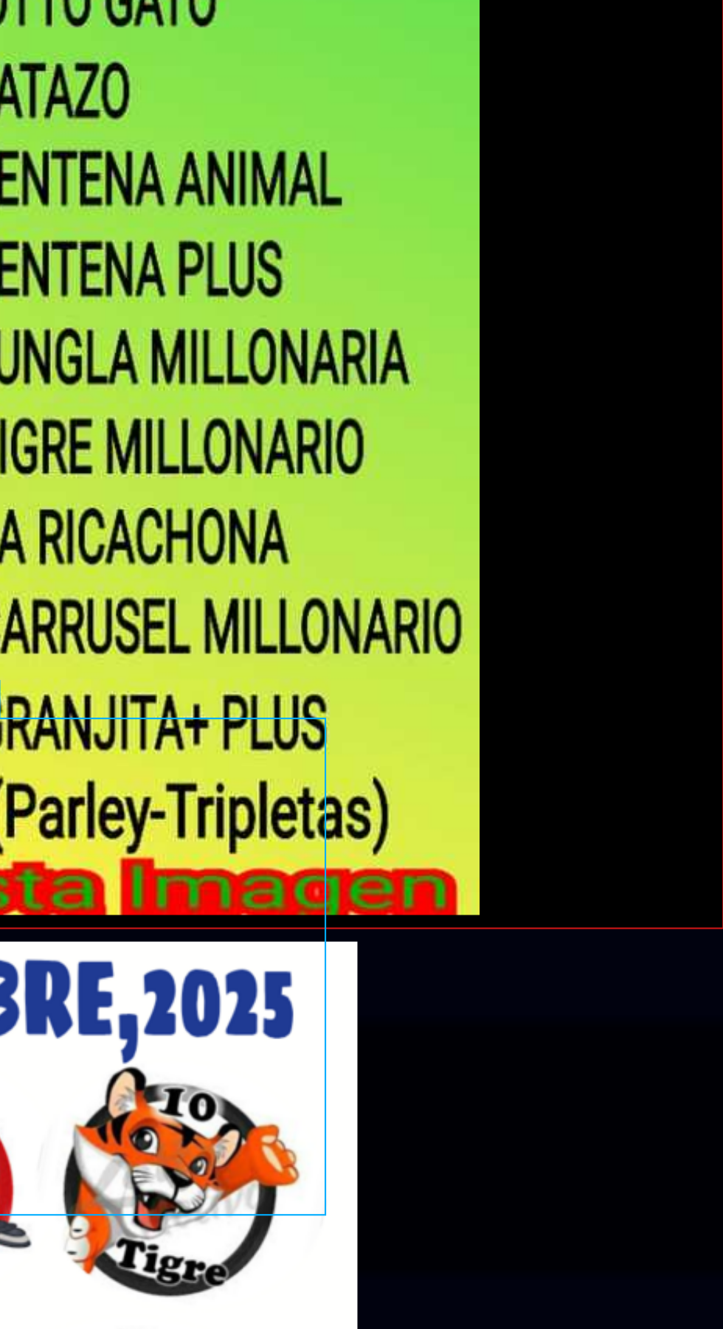
scroll to position [0, 0]
